Goal: Transaction & Acquisition: Purchase product/service

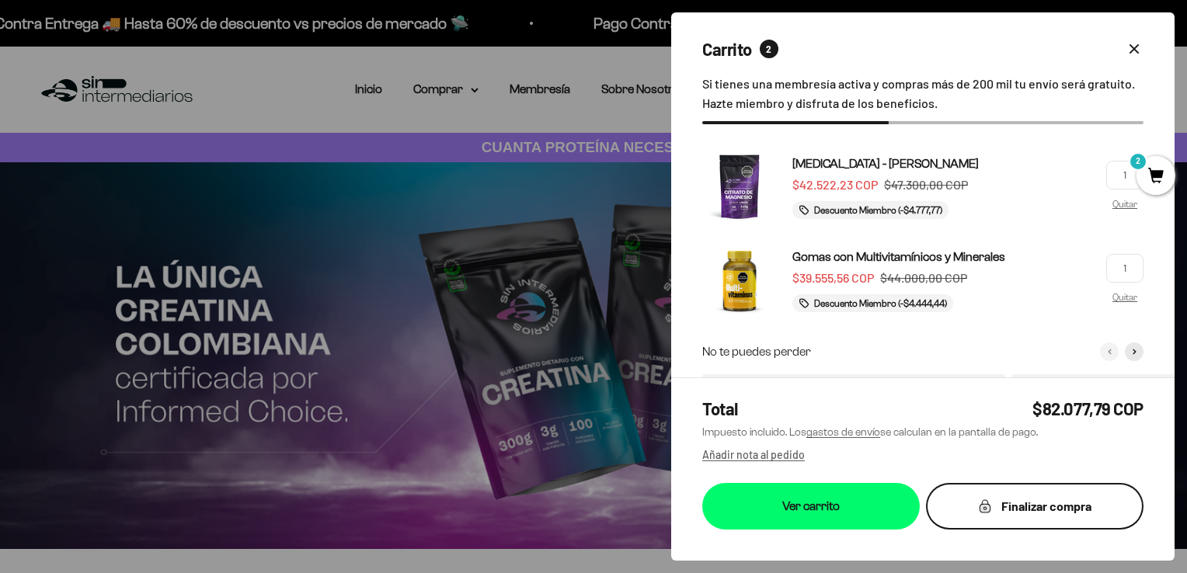
click at [982, 506] on icon "submit" at bounding box center [984, 508] width 10 height 9
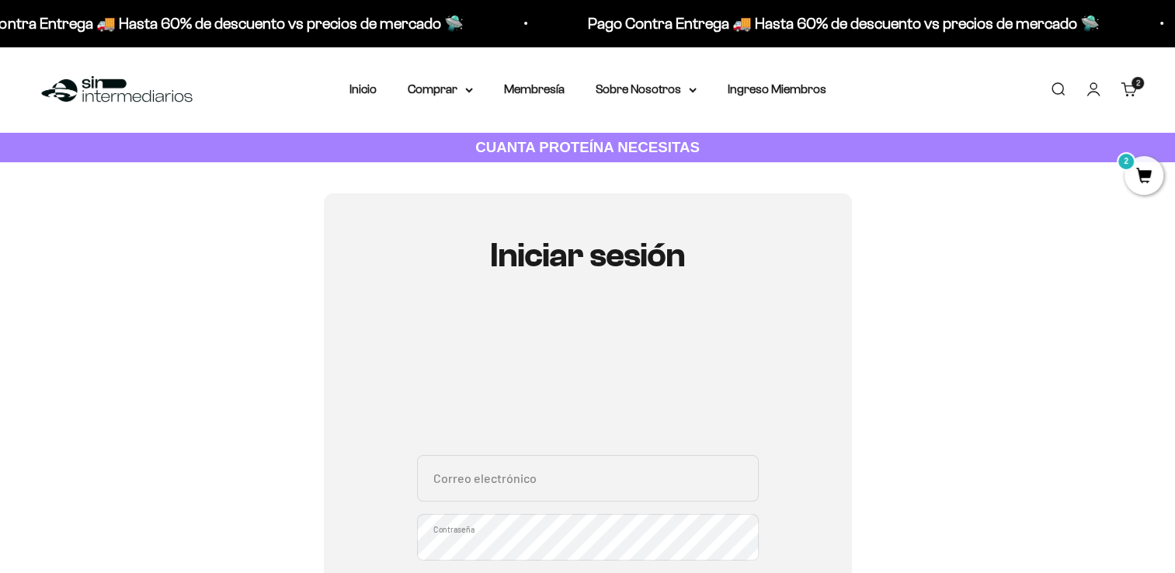
type input "[PERSON_NAME][EMAIL_ADDRESS][DOMAIN_NAME]"
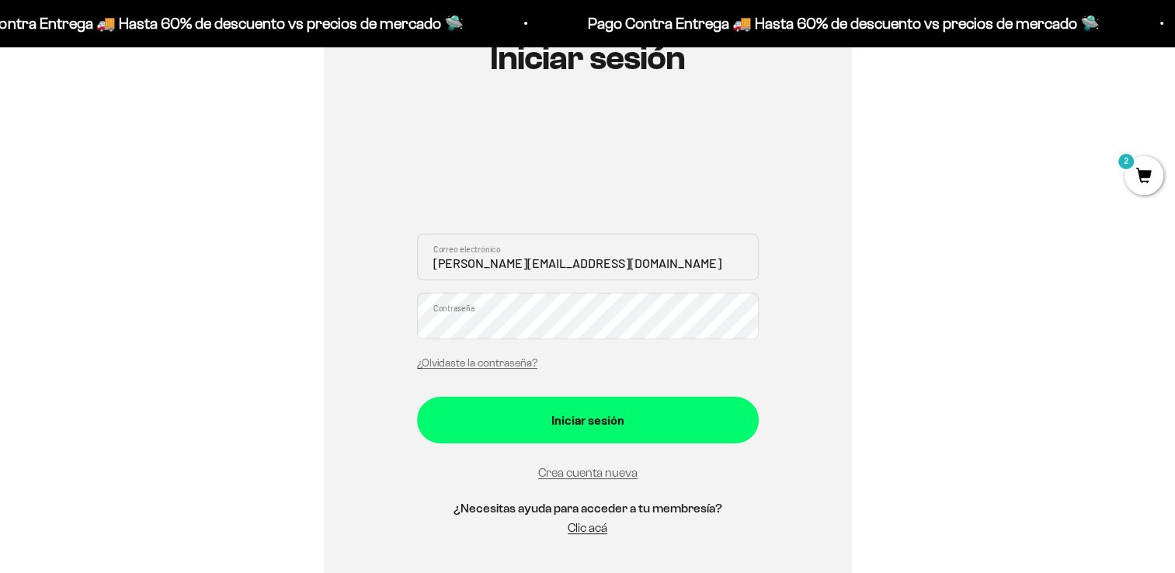
scroll to position [210, 0]
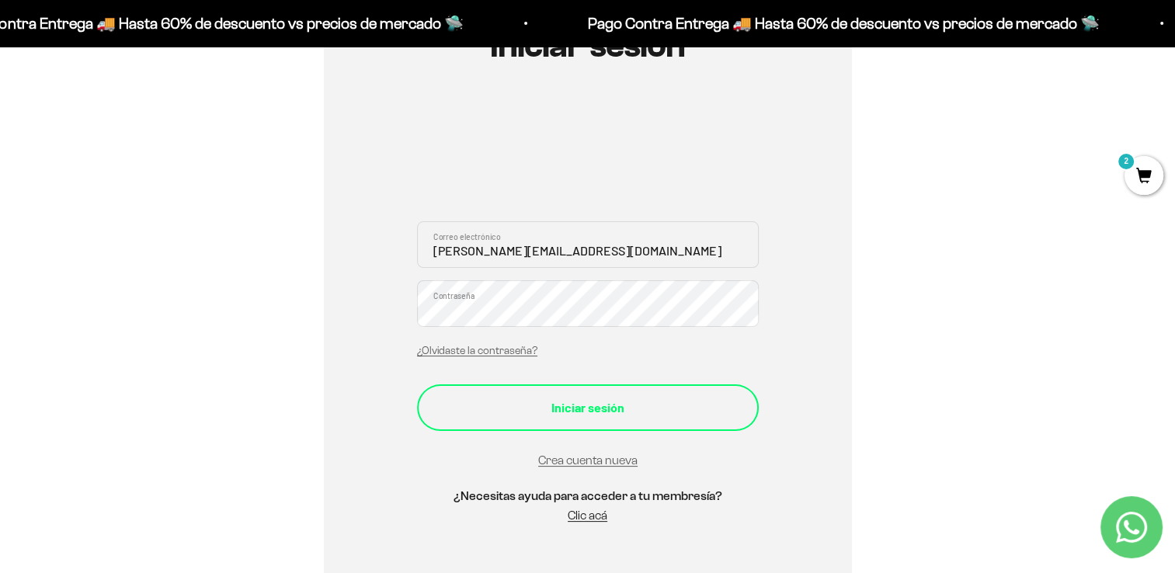
click at [597, 406] on div "Iniciar sesión" at bounding box center [588, 408] width 280 height 20
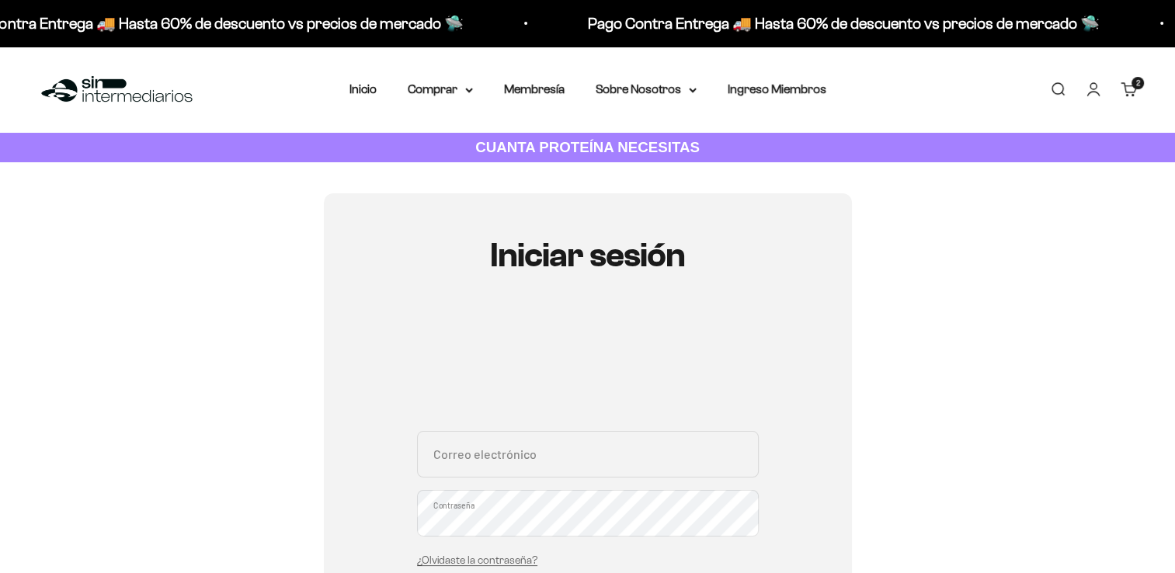
type input "[PERSON_NAME][EMAIL_ADDRESS][DOMAIN_NAME]"
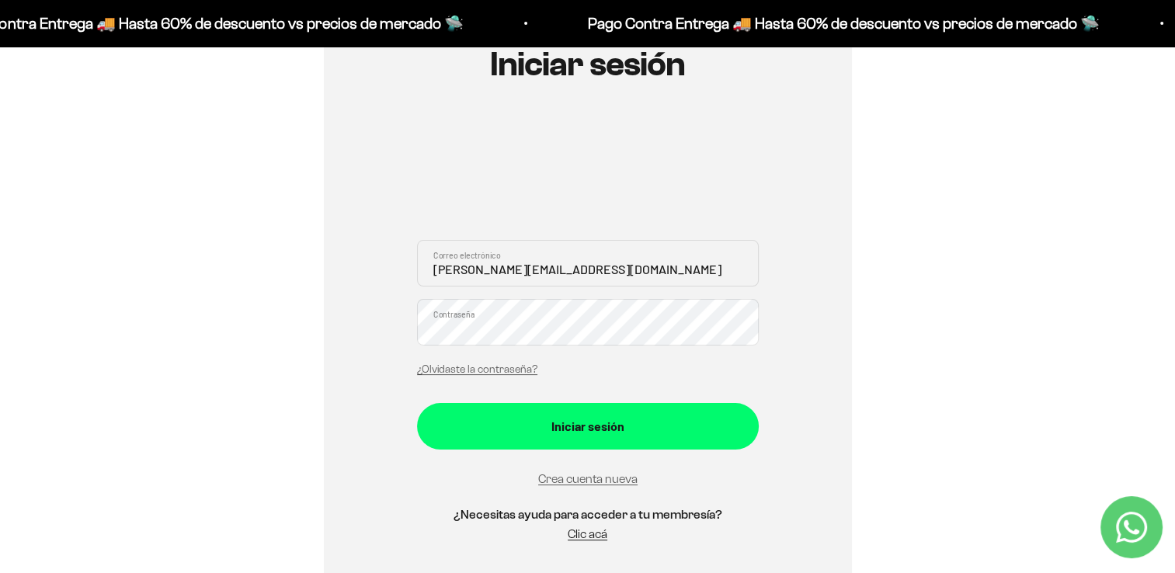
scroll to position [207, 0]
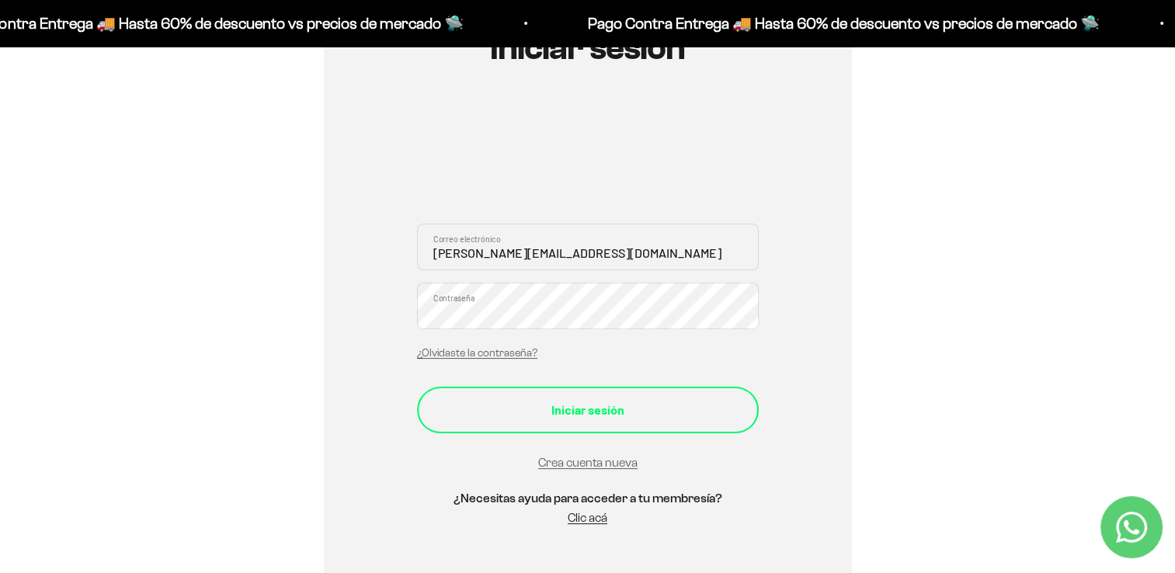
click at [578, 402] on div "Iniciar sesión" at bounding box center [588, 410] width 280 height 20
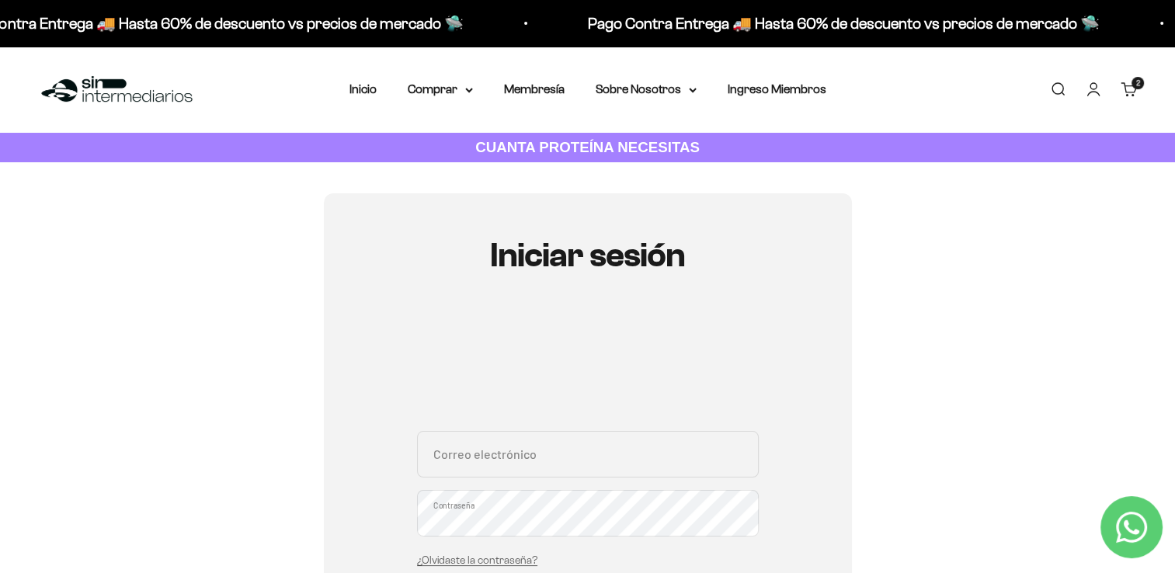
type input "[PERSON_NAME][EMAIL_ADDRESS][DOMAIN_NAME]"
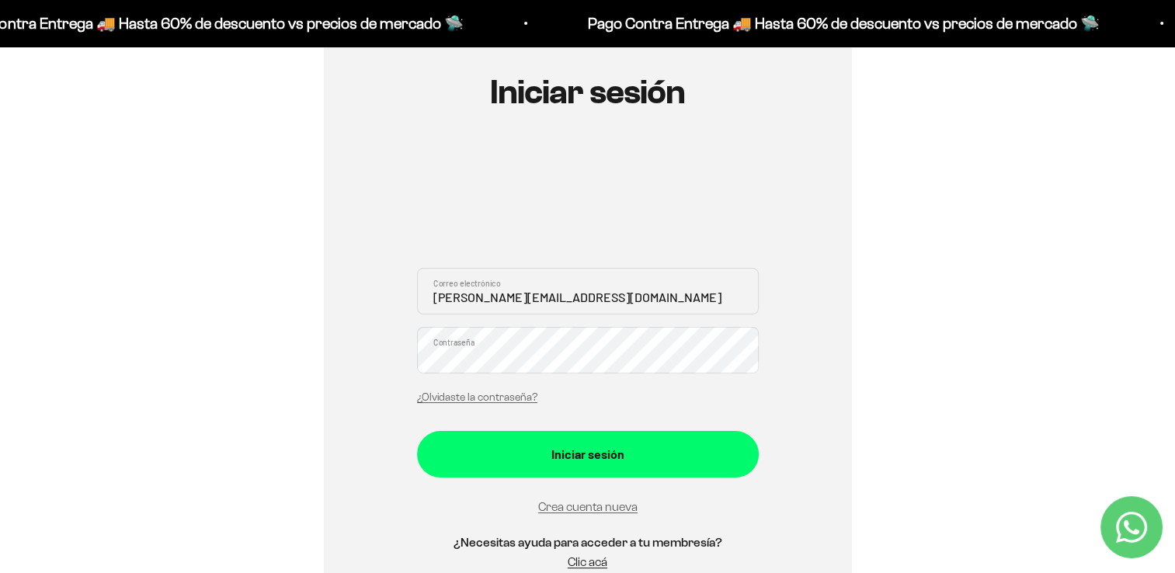
scroll to position [226, 0]
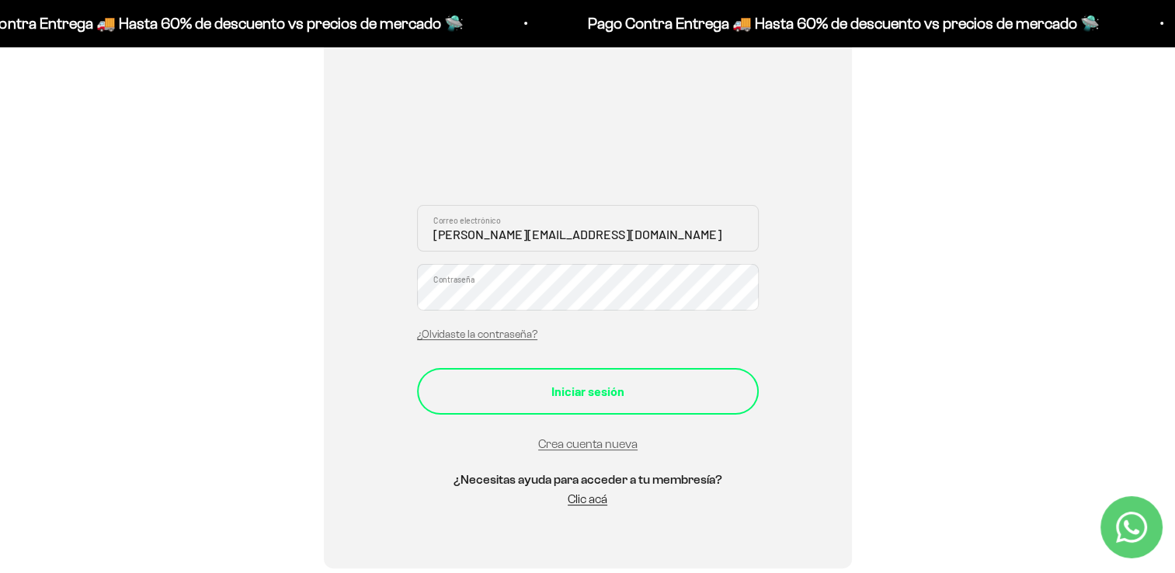
click at [640, 399] on div "Iniciar sesión" at bounding box center [588, 391] width 280 height 20
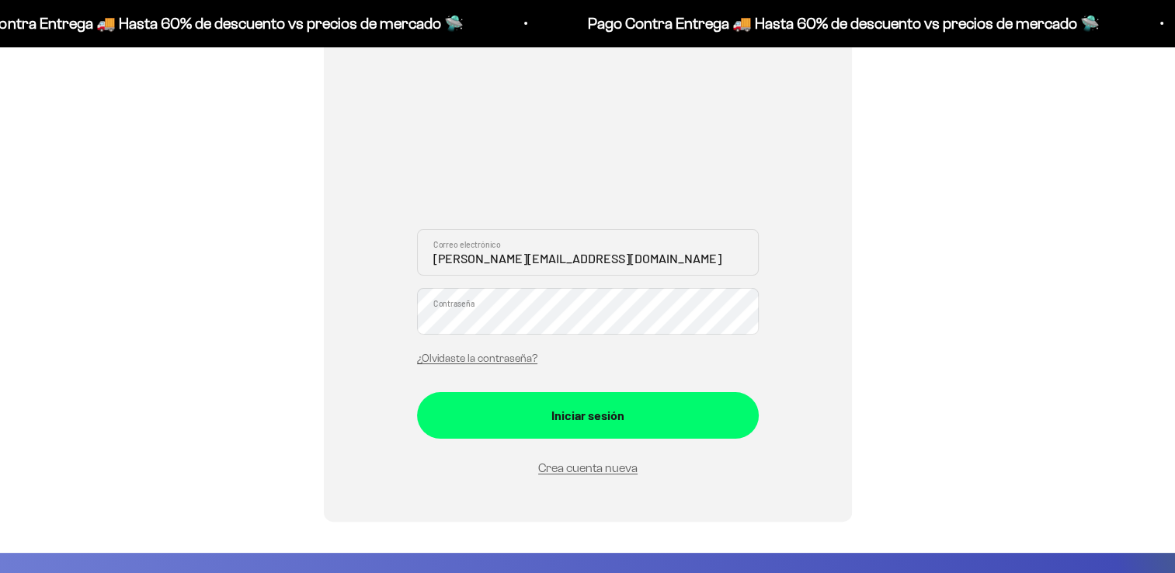
scroll to position [226, 0]
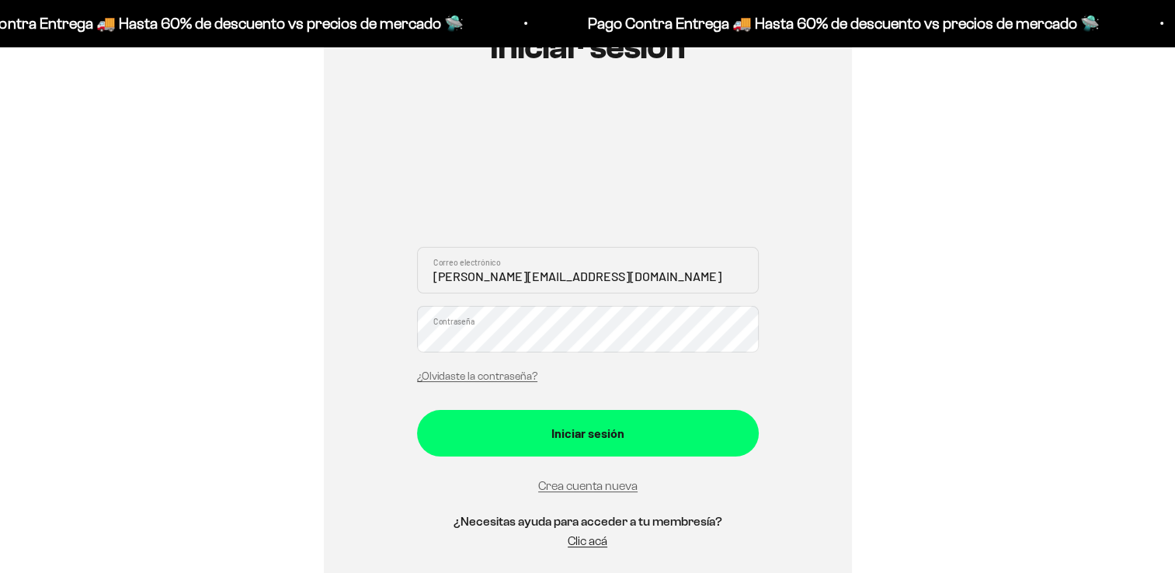
scroll to position [207, 0]
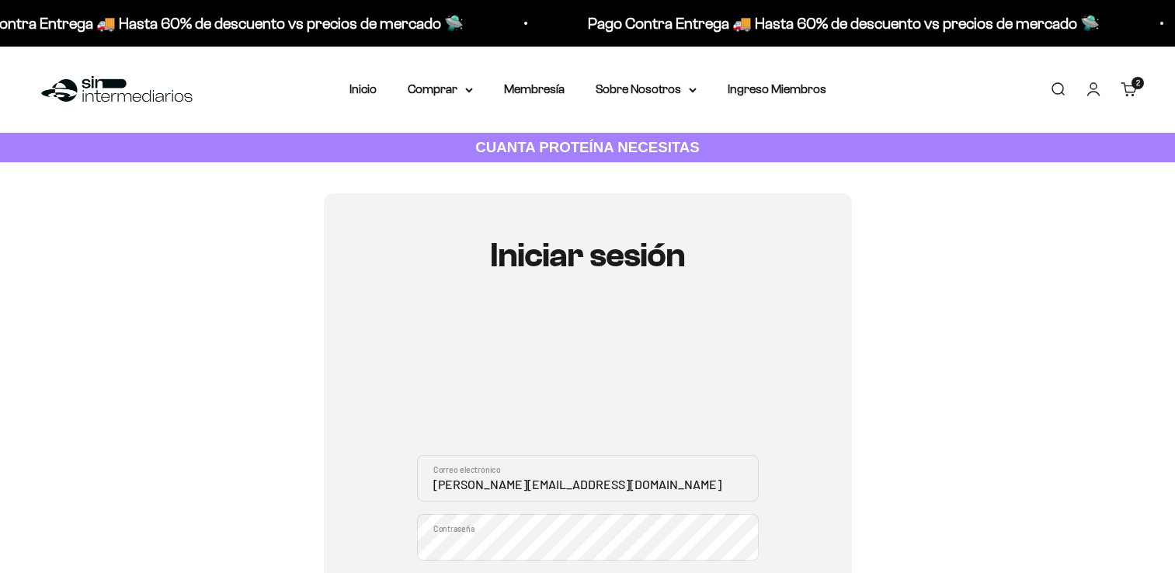
scroll to position [210, 0]
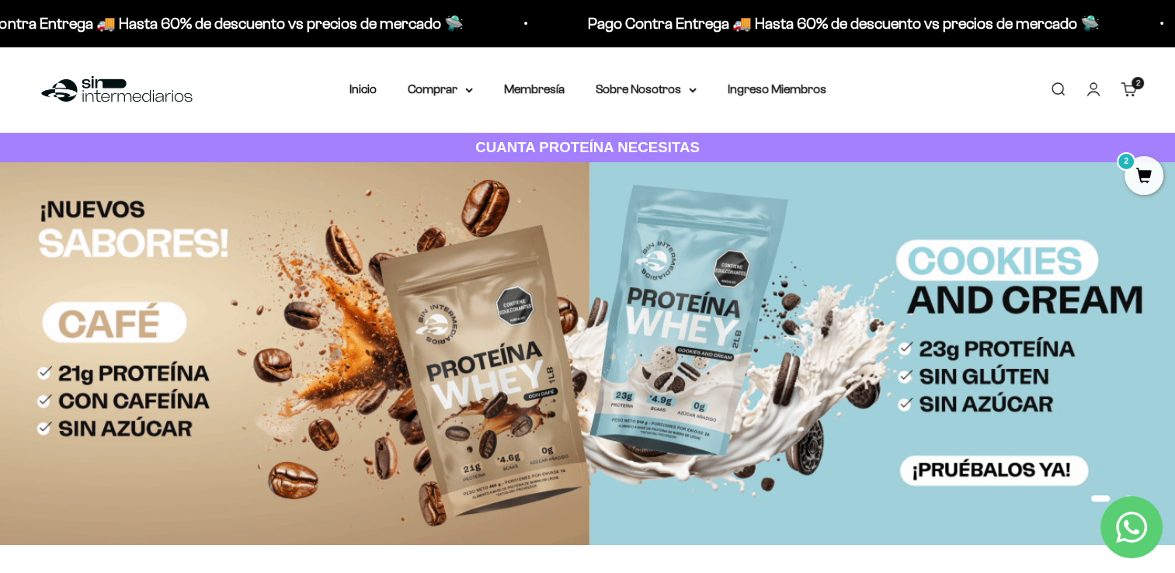
click at [1134, 83] on cart-count "2 artículos 2" at bounding box center [1138, 83] width 12 height 12
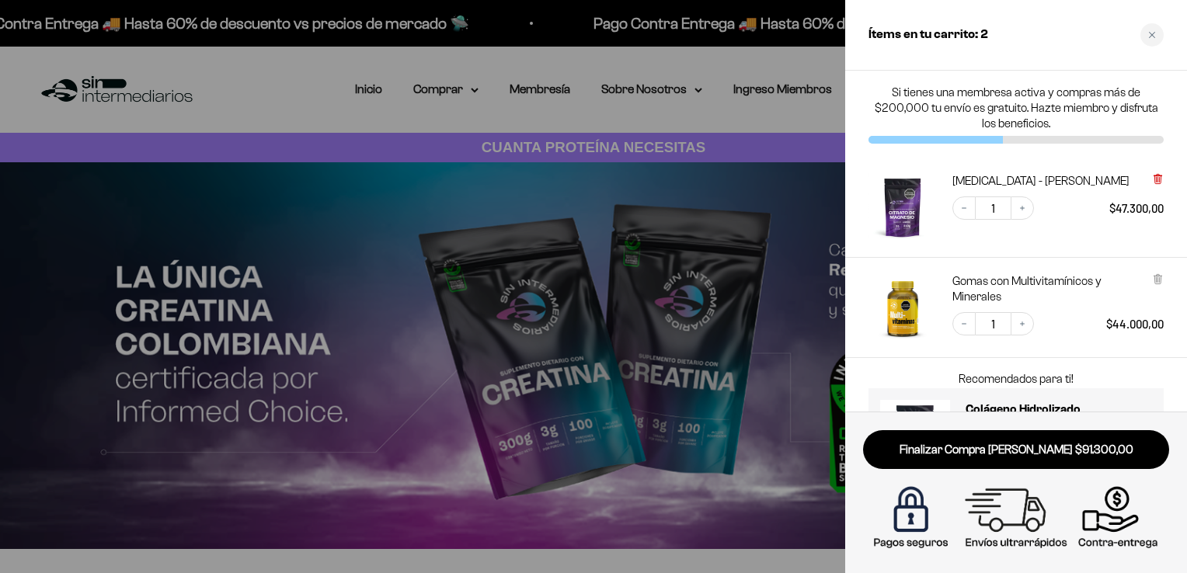
click at [1156, 179] on icon at bounding box center [1157, 178] width 3 height 8
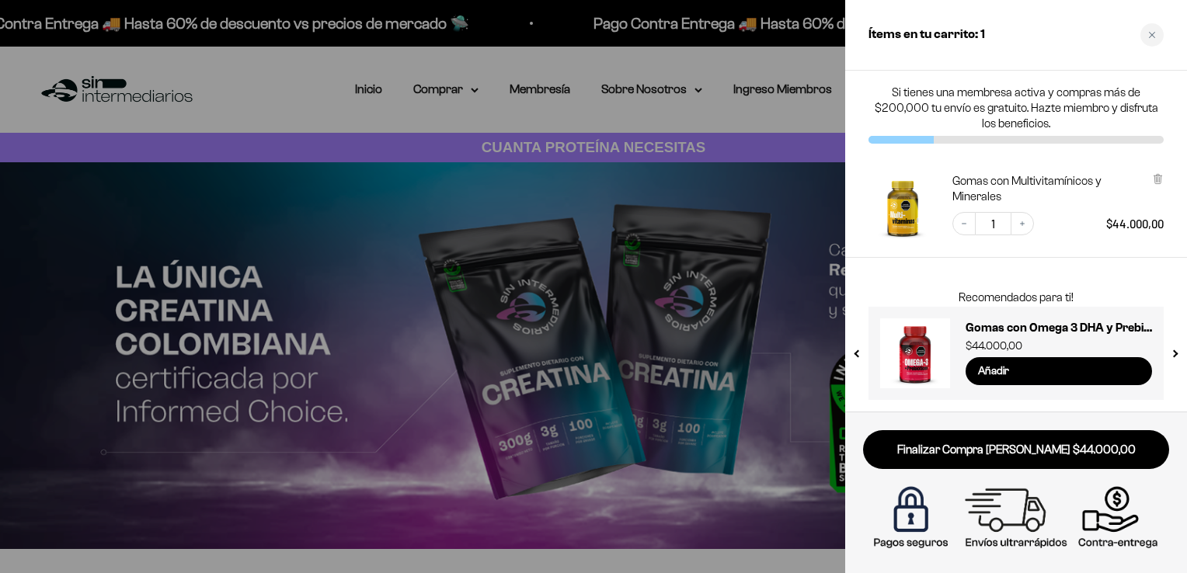
drag, startPoint x: 1157, startPoint y: 279, endPoint x: 1159, endPoint y: 231, distance: 47.4
click at [1159, 231] on div "Si tienes una membresa activa y compras más de $200,000 tu envío es gratuito. H…" at bounding box center [1016, 241] width 342 height 341
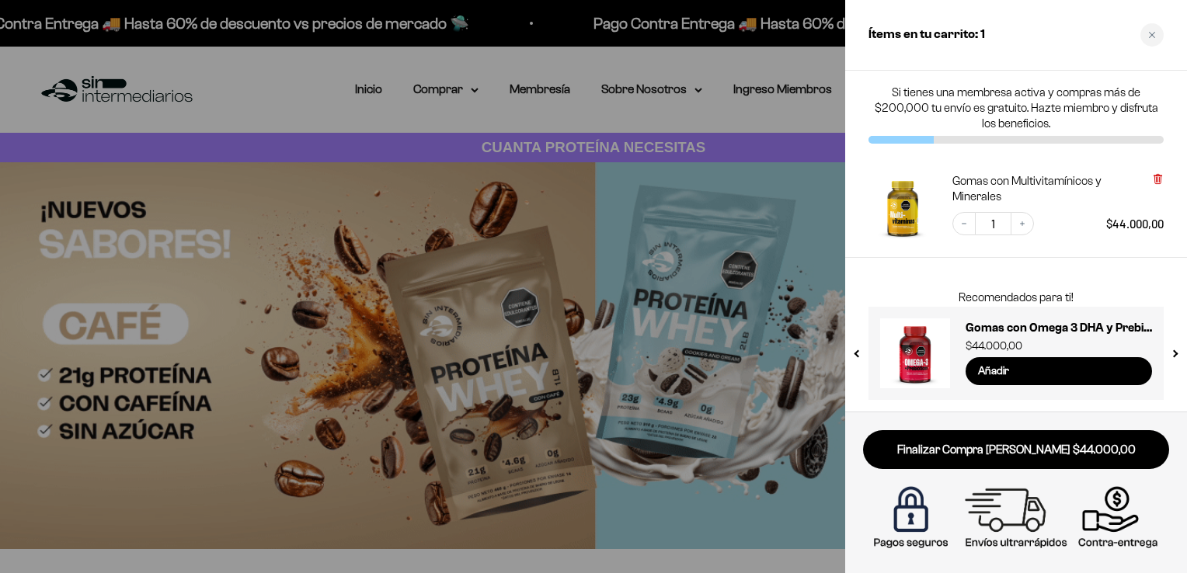
click at [1156, 177] on icon at bounding box center [1157, 178] width 3 height 8
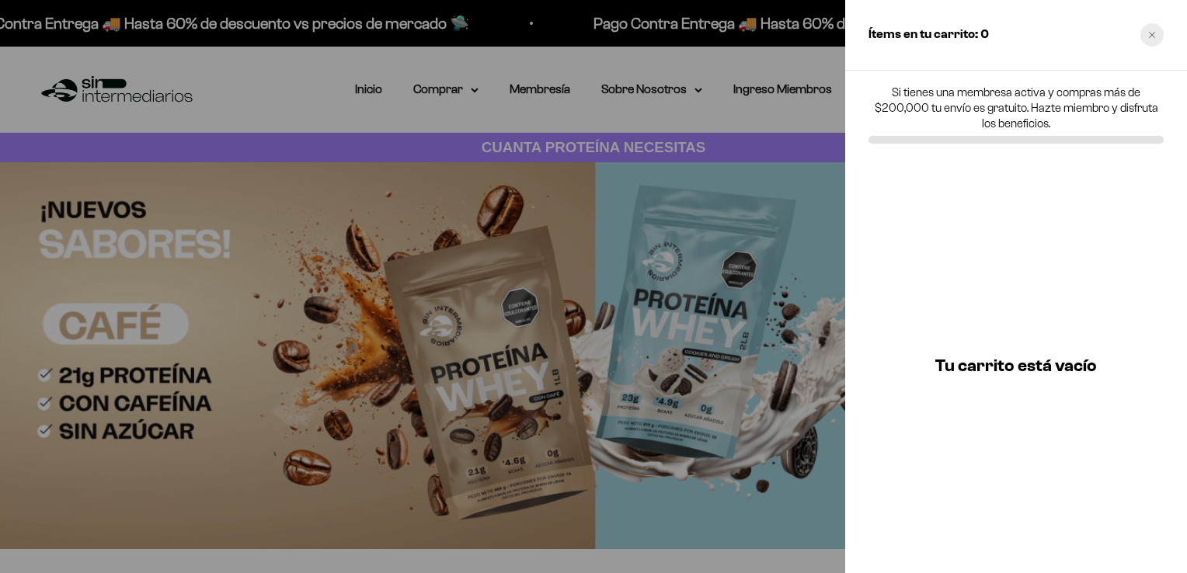
click at [1151, 43] on div "Close cart" at bounding box center [1151, 34] width 23 height 23
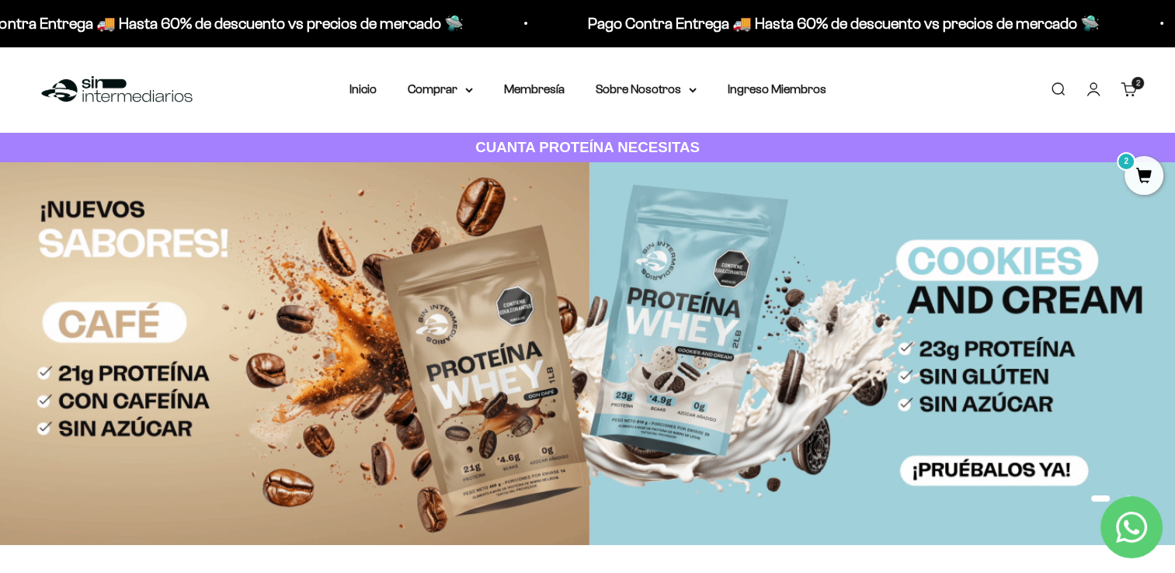
click at [1135, 172] on span "2" at bounding box center [1144, 175] width 39 height 39
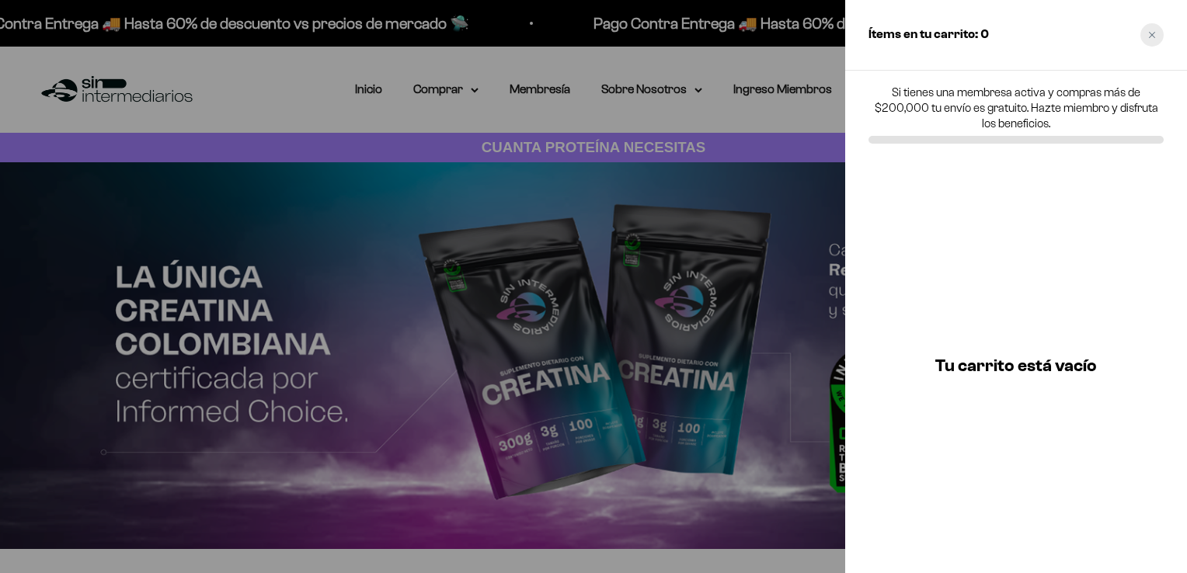
click at [1153, 33] on icon "Close cart" at bounding box center [1152, 35] width 6 height 6
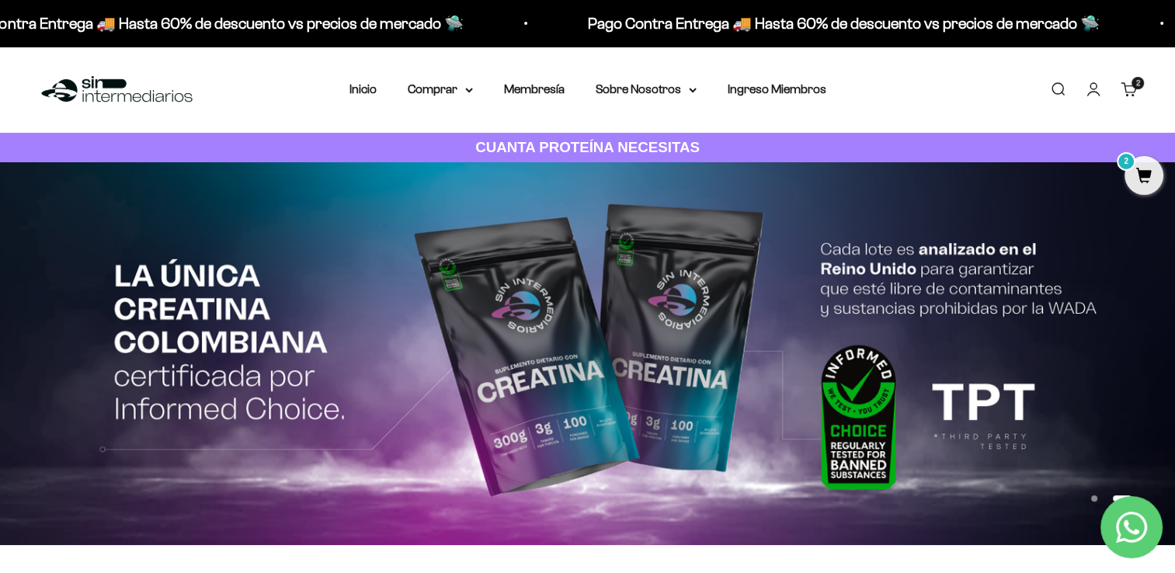
click at [1123, 86] on link "Carrito 2 artículos 2" at bounding box center [1129, 89] width 17 height 17
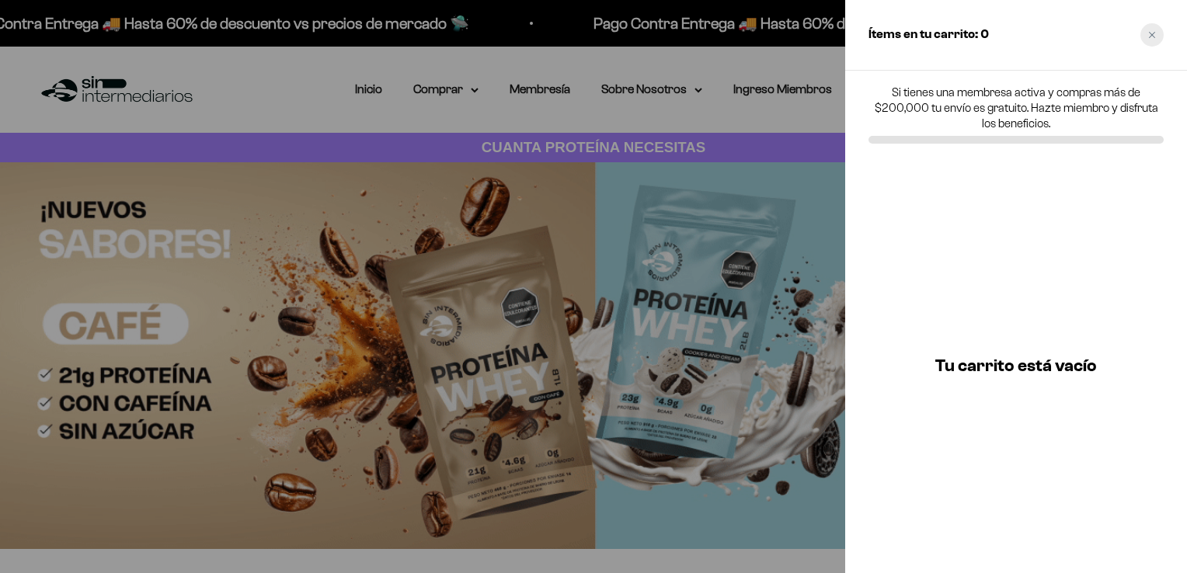
click at [1153, 36] on icon "Close cart" at bounding box center [1152, 35] width 8 height 8
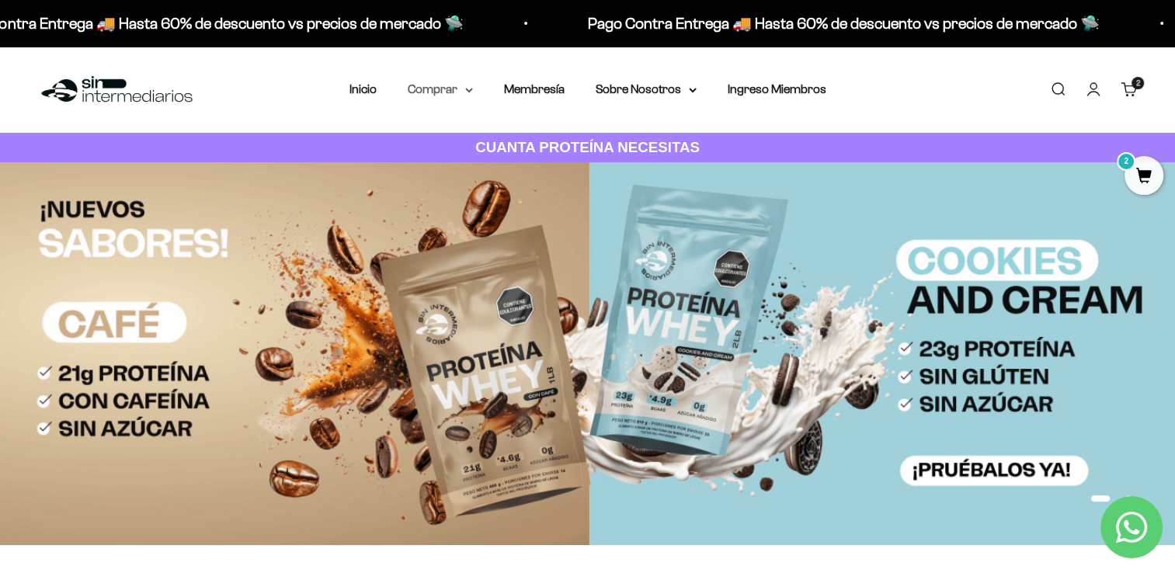
click at [460, 95] on summary "Comprar" at bounding box center [440, 89] width 65 height 20
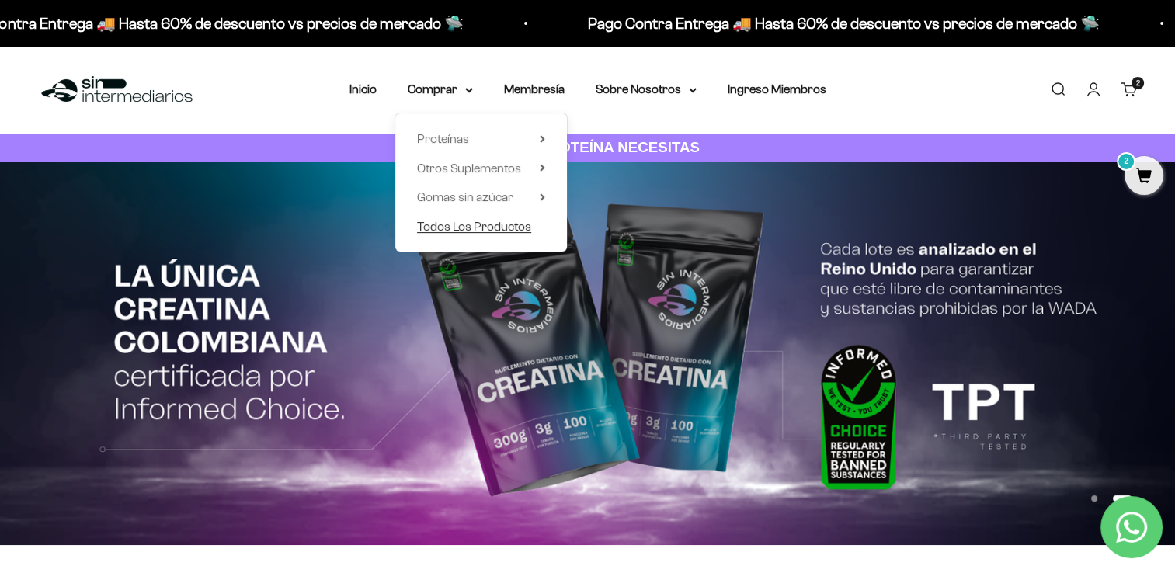
drag, startPoint x: 438, startPoint y: 139, endPoint x: 439, endPoint y: 217, distance: 78.4
click at [0, 0] on ul "Proteínas Ver Todos Whey Iso Vegan Pancakes Pre-Entreno" at bounding box center [0, 0] width 0 height 0
click at [439, 217] on span "Todos Los Productos" at bounding box center [474, 227] width 114 height 20
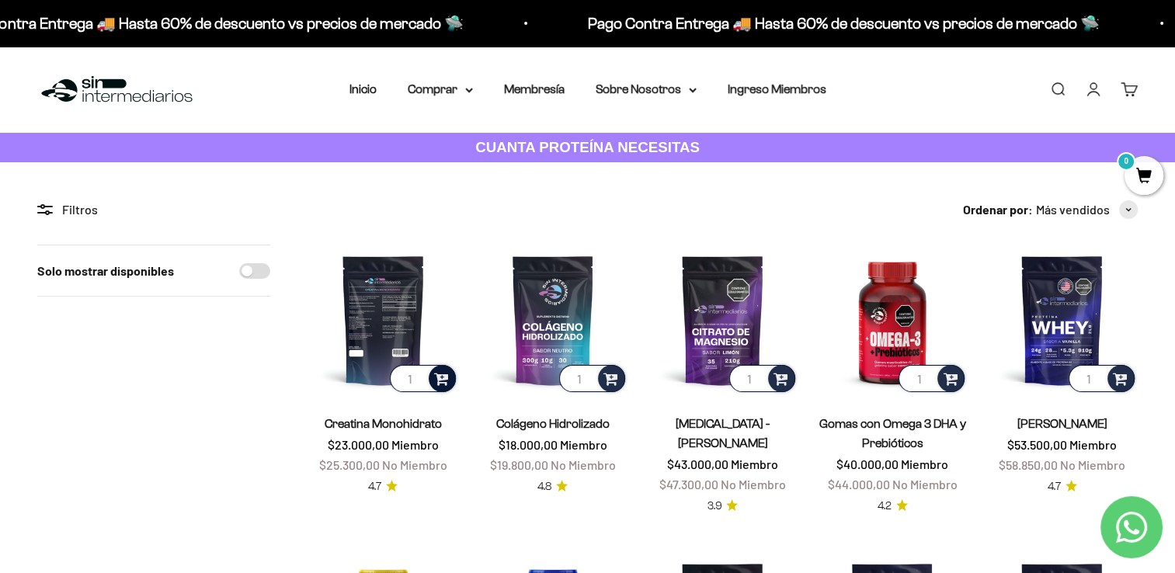
click at [443, 382] on span at bounding box center [441, 378] width 15 height 18
click at [405, 335] on li "300g" at bounding box center [384, 338] width 144 height 19
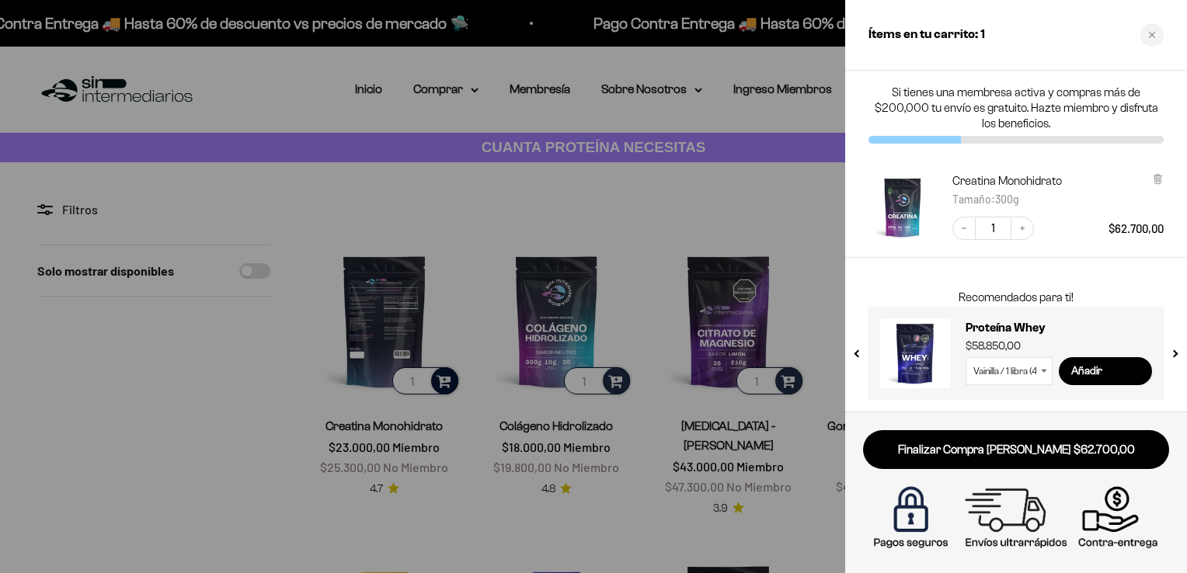
click at [1041, 219] on div "Decrease quantity 1 Increase quantity $62.700,00" at bounding box center [1050, 220] width 227 height 39
click at [826, 471] on div at bounding box center [593, 286] width 1187 height 573
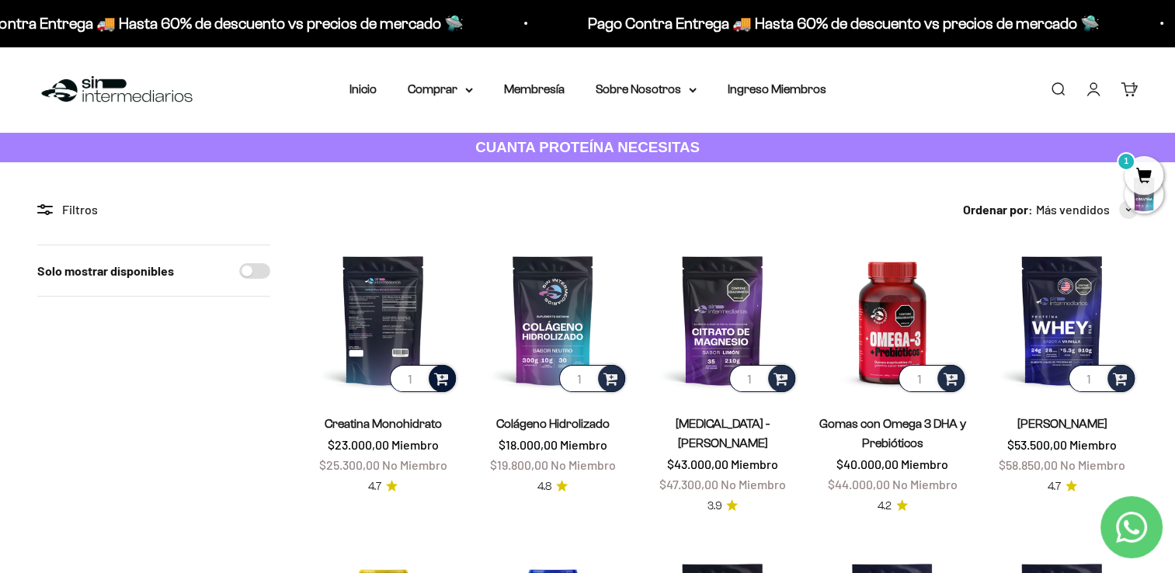
click at [1138, 188] on span "1" at bounding box center [1144, 175] width 39 height 39
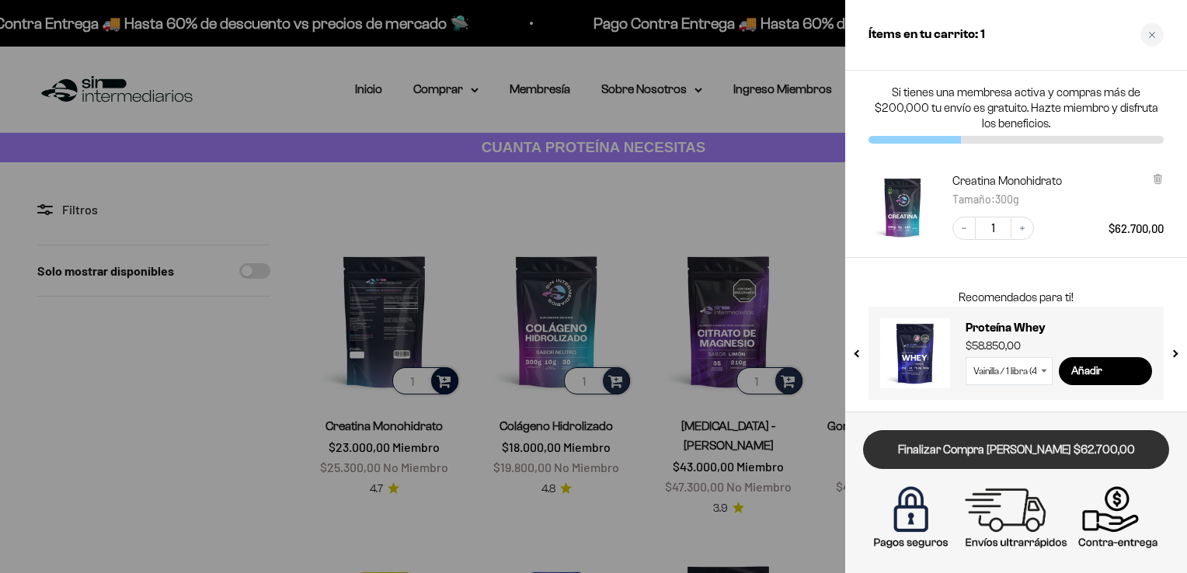
click at [1022, 450] on link "Finalizar Compra Segura $62.700,00" at bounding box center [1016, 450] width 306 height 40
